Goal: Information Seeking & Learning: Learn about a topic

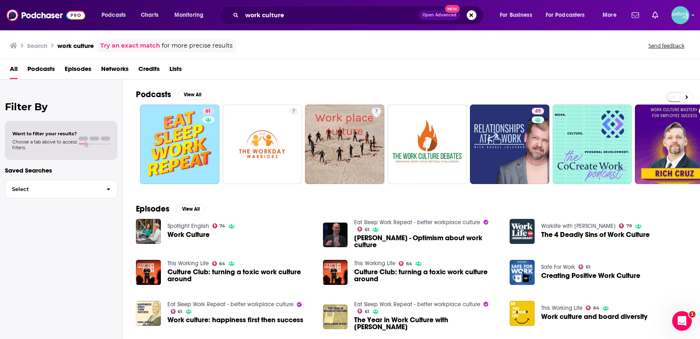
click at [358, 22] on div "work culture Open Advanced New" at bounding box center [352, 15] width 264 height 19
click at [355, 21] on input "work culture" at bounding box center [330, 15] width 177 height 13
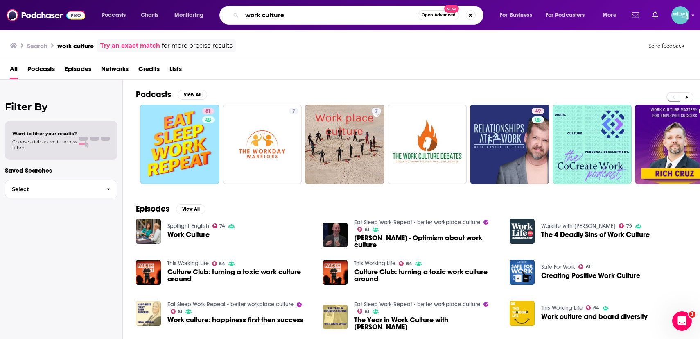
click at [355, 21] on input "work culture" at bounding box center [330, 15] width 176 height 13
type input "standup with [PERSON_NAME]"
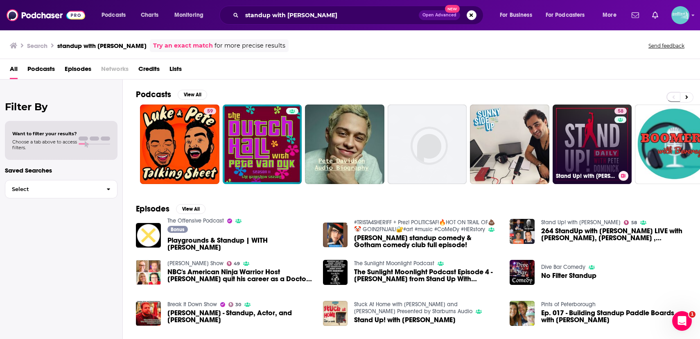
click at [595, 125] on link "58 Stand Up! with [PERSON_NAME]" at bounding box center [592, 143] width 79 height 79
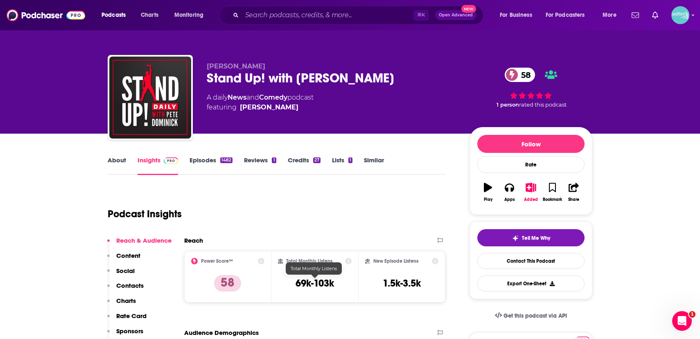
drag, startPoint x: 333, startPoint y: 288, endPoint x: 293, endPoint y: 289, distance: 40.2
click at [293, 289] on div "Total Monthly Listens 69k-103k" at bounding box center [315, 277] width 74 height 38
click at [325, 283] on h3 "69k-103k" at bounding box center [315, 283] width 39 height 12
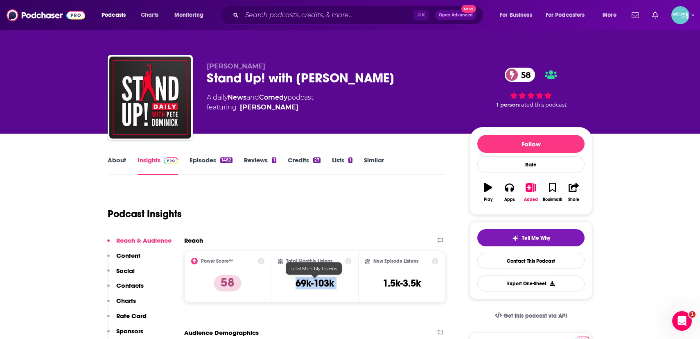
copy div "69k-103k"
click at [269, 103] on link "[PERSON_NAME]" at bounding box center [269, 107] width 59 height 10
click at [119, 161] on link "About" at bounding box center [117, 165] width 18 height 19
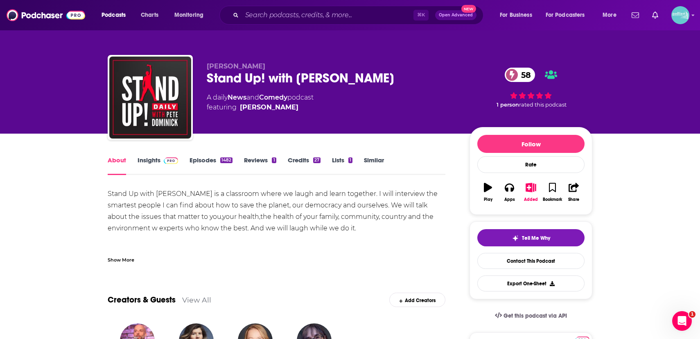
click at [129, 258] on div "Show More" at bounding box center [121, 259] width 27 height 8
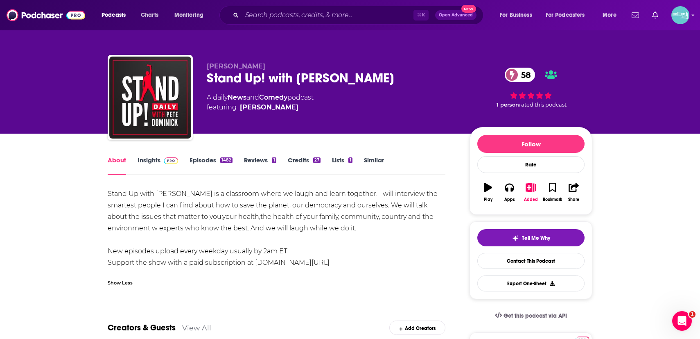
drag, startPoint x: 107, startPoint y: 192, endPoint x: 360, endPoint y: 265, distance: 263.1
copy div "Stand Up with [PERSON_NAME] is a classroom where we laugh and learn together. I…"
click at [154, 159] on link "Insights" at bounding box center [158, 165] width 41 height 19
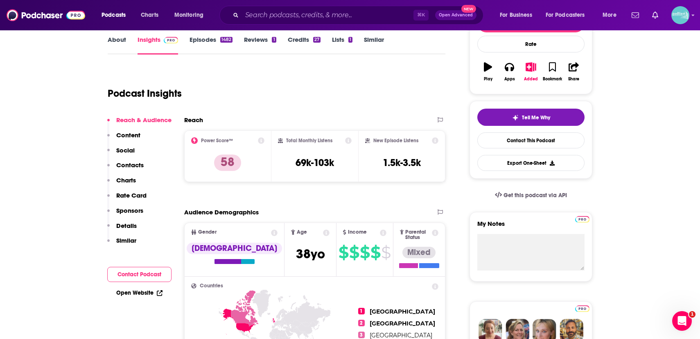
scroll to position [185, 0]
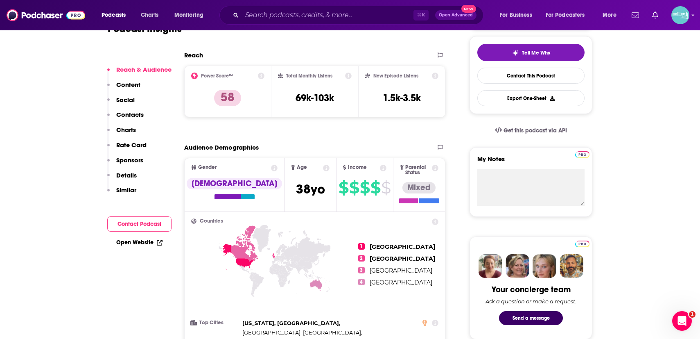
click at [138, 243] on link "Open Website" at bounding box center [139, 242] width 46 height 7
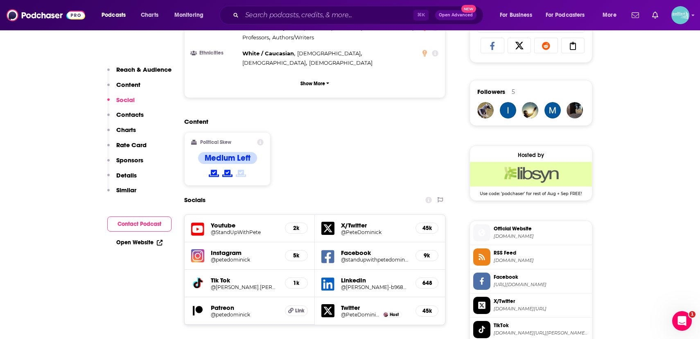
scroll to position [552, 0]
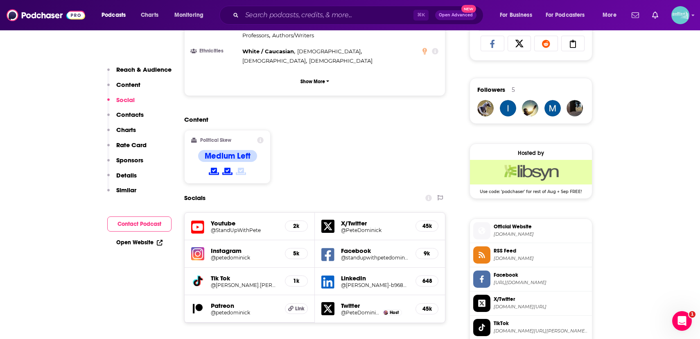
click at [346, 301] on h5 "Twitter" at bounding box center [375, 305] width 68 height 8
click at [325, 302] on icon at bounding box center [328, 308] width 13 height 13
click at [361, 254] on h5 "@standupwithpetedominick" at bounding box center [375, 257] width 68 height 6
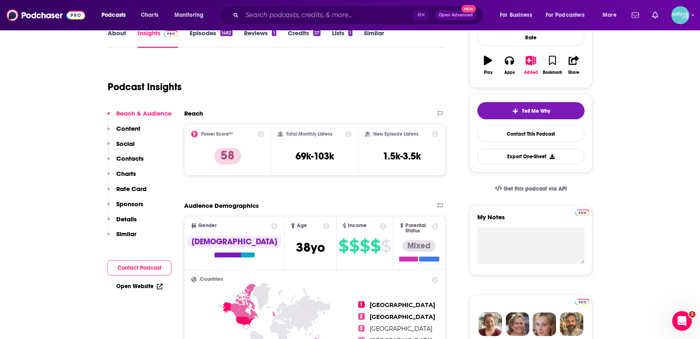
scroll to position [88, 0]
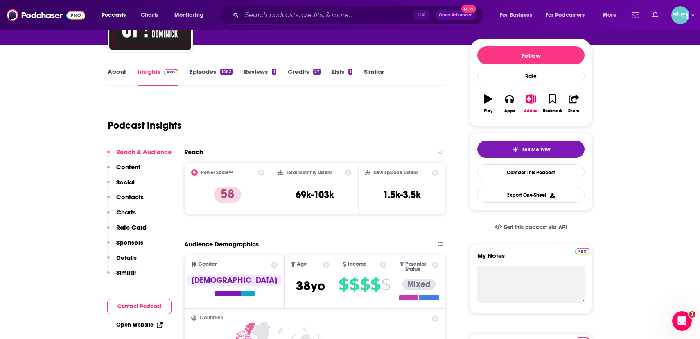
click at [204, 74] on link "Episodes 1482" at bounding box center [211, 77] width 43 height 19
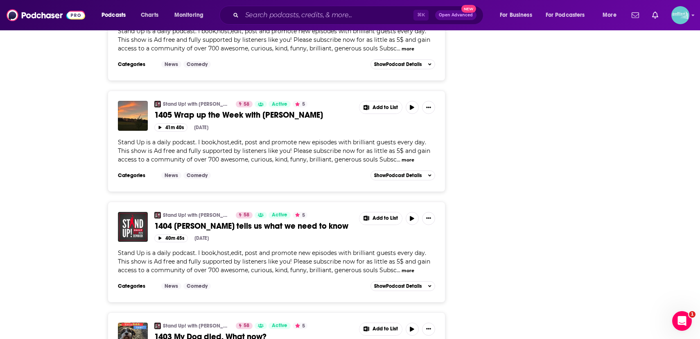
scroll to position [2428, 0]
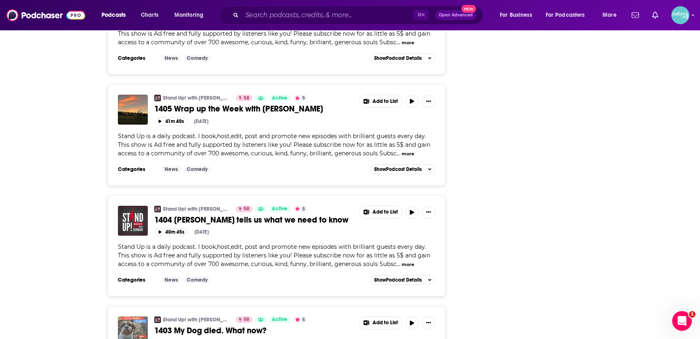
click at [137, 316] on img "1403 My Dog died. What now?" at bounding box center [133, 331] width 30 height 30
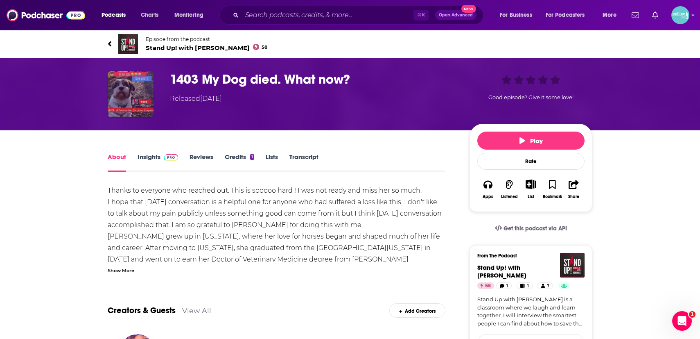
click at [139, 95] on img "1403 My Dog died. What now?" at bounding box center [131, 94] width 46 height 46
